Goal: Book appointment/travel/reservation

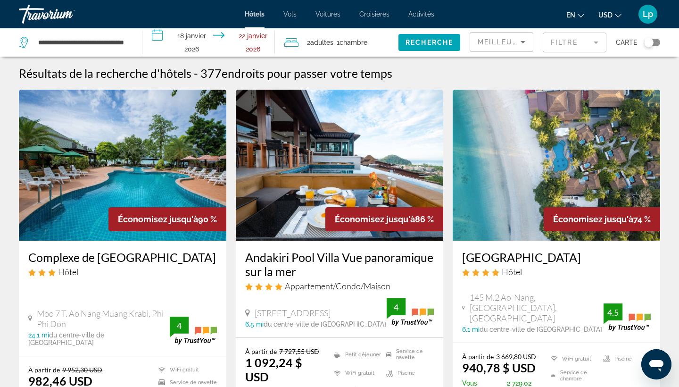
click at [212, 41] on input "**********" at bounding box center [210, 43] width 137 height 31
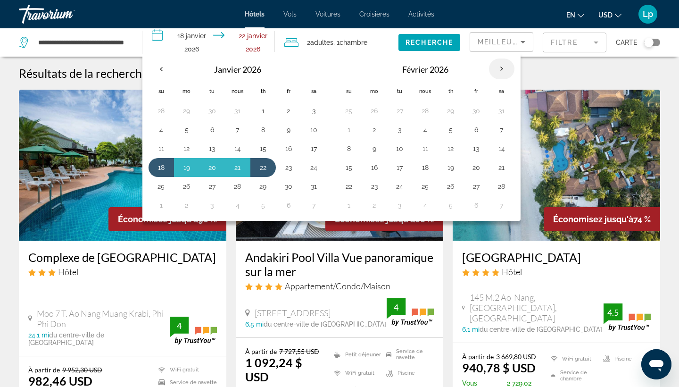
click at [503, 67] on th "Le mois prochain" at bounding box center [501, 68] width 25 height 21
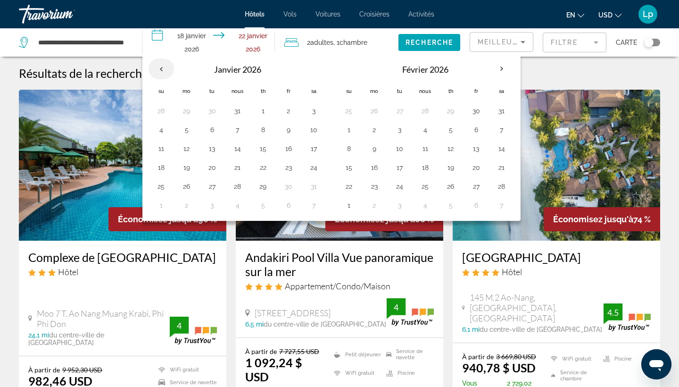
click at [160, 70] on th "Le mois précédent" at bounding box center [161, 68] width 25 height 21
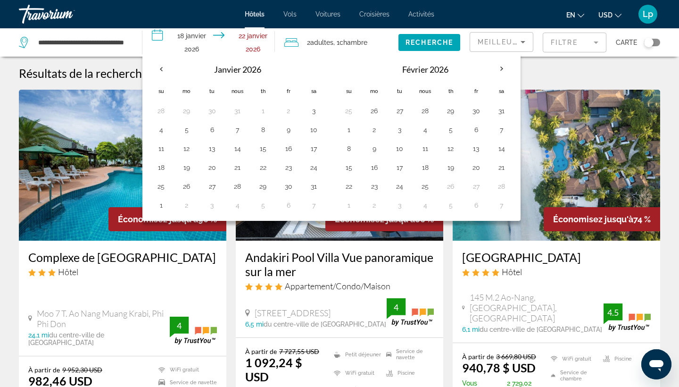
click at [114, 70] on h1 "Résultats de la recherche d'hôtels" at bounding box center [105, 73] width 173 height 14
